Goal: Transaction & Acquisition: Purchase product/service

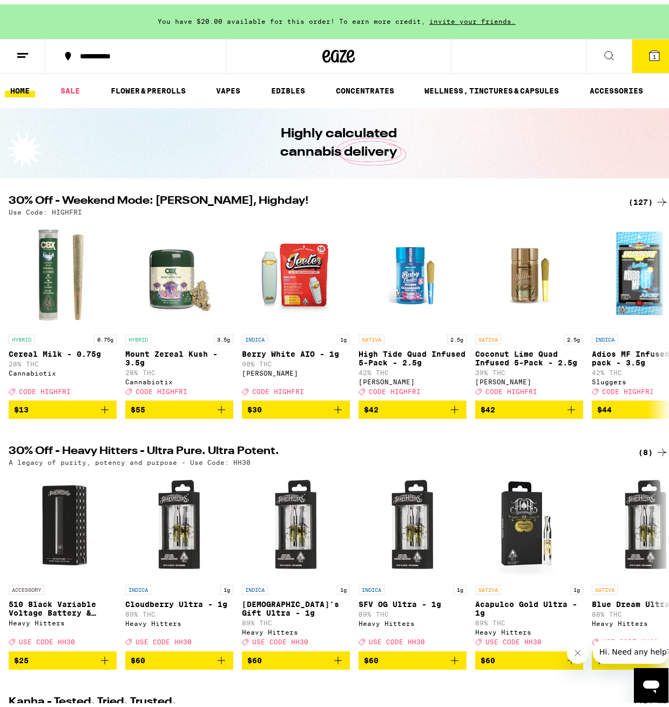
click at [632, 197] on div "(127)" at bounding box center [649, 197] width 40 height 13
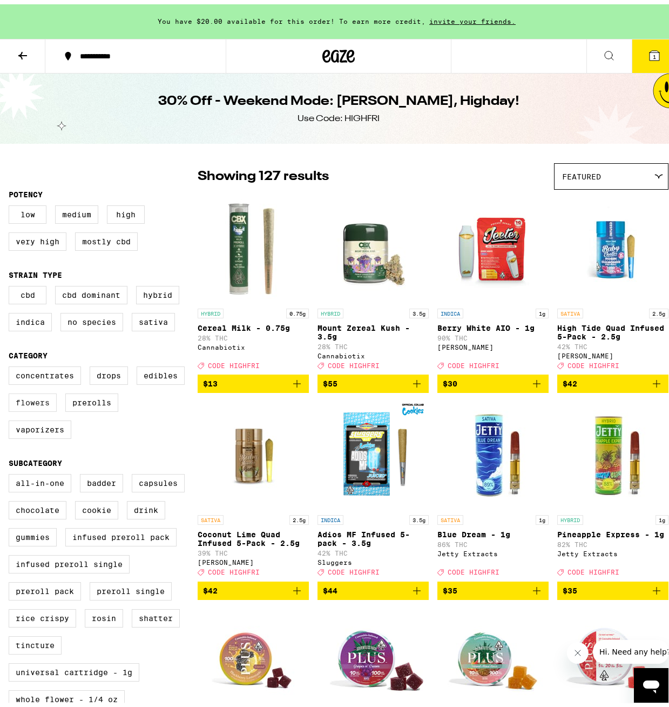
click at [45, 407] on label "Flowers" at bounding box center [33, 398] width 48 height 18
click at [11, 364] on input "Flowers" at bounding box center [11, 364] width 1 height 1
checkbox input "true"
